Goal: Find specific page/section: Find specific page/section

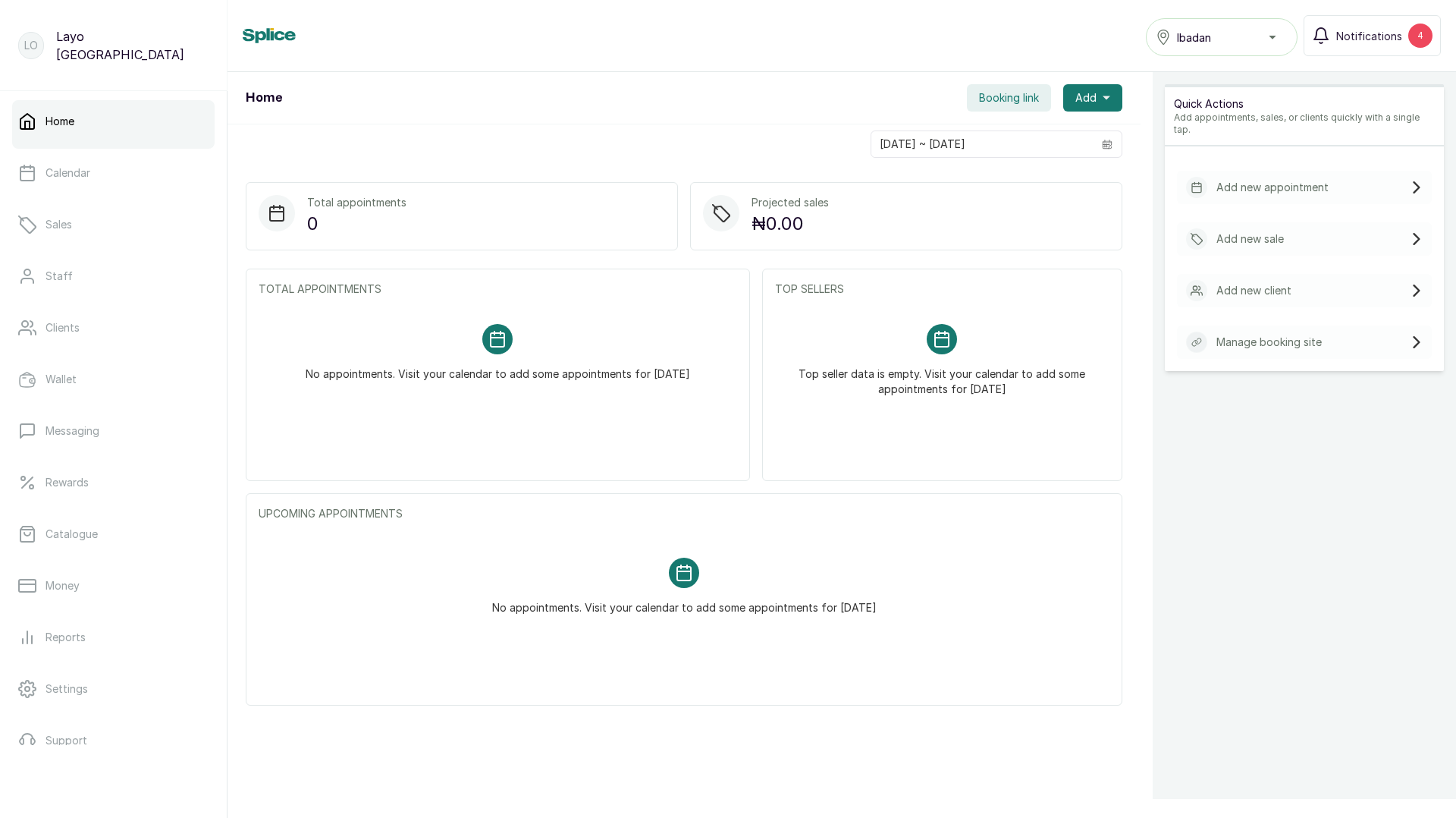
click at [1210, 39] on span "Ibadan" at bounding box center [1194, 37] width 34 height 16
click at [619, 114] on div "Home Booking link Add" at bounding box center [684, 98] width 914 height 53
click at [72, 528] on p "Catalogue" at bounding box center [72, 534] width 53 height 15
